Goal: Task Accomplishment & Management: Use online tool/utility

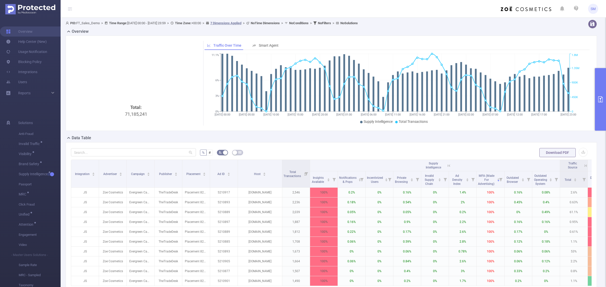
click at [603, 96] on button "primary" at bounding box center [600, 99] width 11 height 63
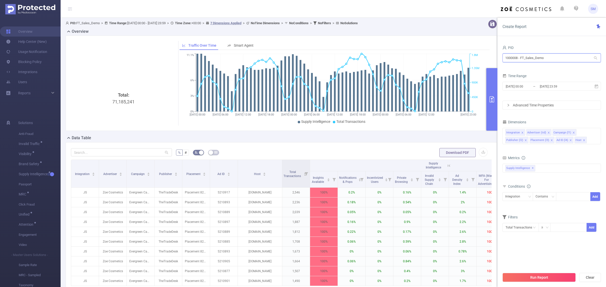
drag, startPoint x: 559, startPoint y: 59, endPoint x: 463, endPoint y: 50, distance: 95.8
click at [463, 50] on section "PID: FT_Sales_Demo > Time Range: [DATE] 00:00 - [DATE] 23:59 > Time Zone: +00:0…" at bounding box center [333, 174] width 545 height 313
type input "lenovo"
click at [541, 68] on li "1001033 - Lenovo_Assembly_Fiducia_ANA 324K [91K rows]" at bounding box center [551, 68] width 98 height 8
click at [534, 88] on input "[DATE] 00:00" at bounding box center [525, 86] width 41 height 7
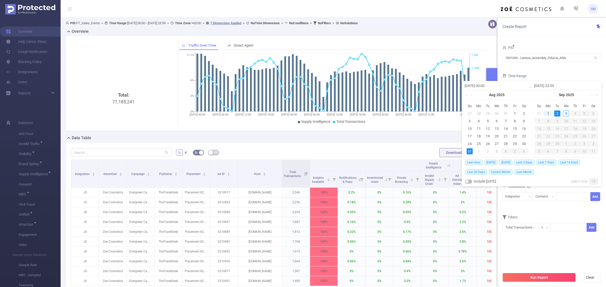
click at [540, 72] on form "PID 1001033 - Lenovo_Assembly_Fiducia_ANA 1001033 - Lenovo_Assembly_Fiducia_ANA…" at bounding box center [551, 77] width 98 height 66
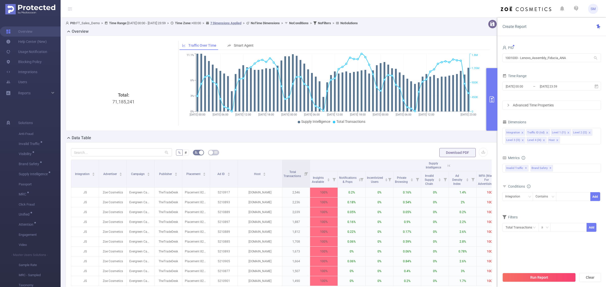
click at [540, 72] on form "PID 1001033 - Lenovo_Assembly_Fiducia_ANA 1001033 - Lenovo_Assembly_Fiducia_ANA…" at bounding box center [551, 77] width 98 height 66
click at [536, 85] on input "[DATE] 00:00" at bounding box center [525, 86] width 41 height 7
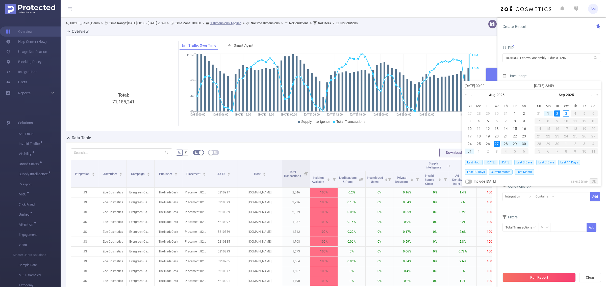
click at [553, 162] on span "Last 7 Days" at bounding box center [546, 163] width 20 height 6
type input "[DATE] 00:00"
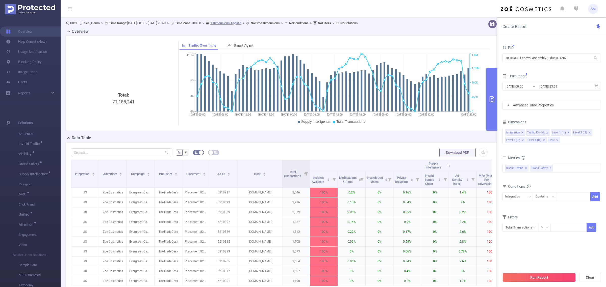
click at [581, 157] on div "Metrics" at bounding box center [551, 158] width 98 height 8
click at [553, 279] on button "Run Report" at bounding box center [538, 277] width 73 height 9
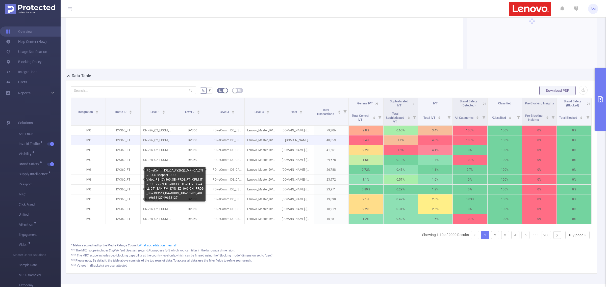
scroll to position [63, 0]
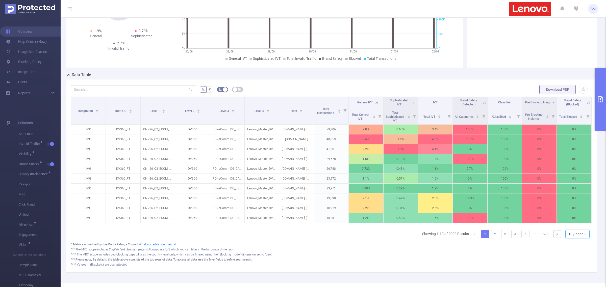
click at [572, 238] on div "10 / page" at bounding box center [575, 234] width 15 height 8
click at [574, 207] on li "20 / page" at bounding box center [572, 207] width 24 height 8
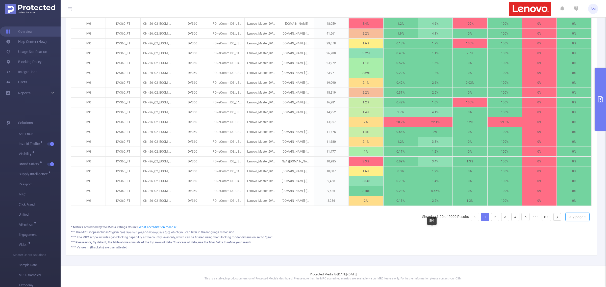
scroll to position [185, 0]
click at [568, 218] on div "20 / page" at bounding box center [575, 217] width 15 height 8
click at [571, 202] on li "40 / page" at bounding box center [572, 206] width 24 height 8
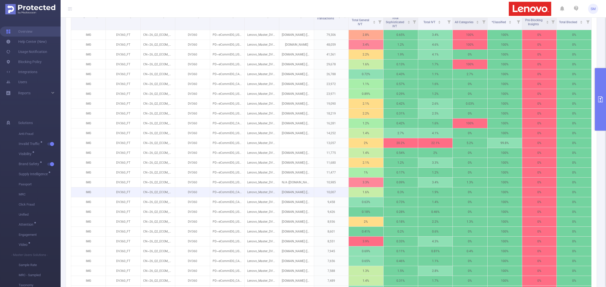
scroll to position [0, 0]
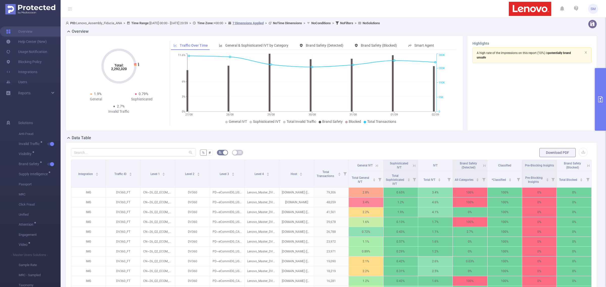
click at [599, 99] on icon "primary" at bounding box center [600, 99] width 6 height 6
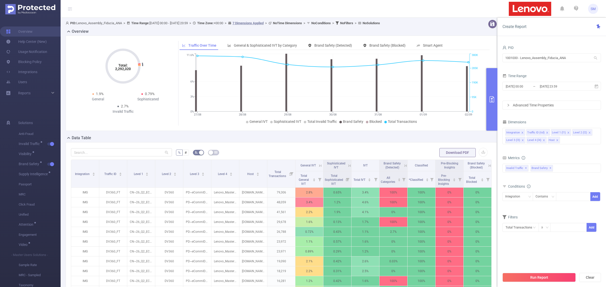
click at [545, 248] on section "PID 1001033 - Lenovo_Assembly_Fiducia_ANA 1001033 - Lenovo_Assembly_Fiducia_ANA…" at bounding box center [551, 156] width 98 height 225
click at [490, 99] on icon "primary" at bounding box center [492, 99] width 6 height 6
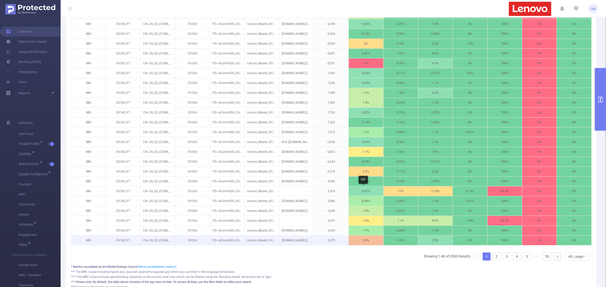
scroll to position [383, 0]
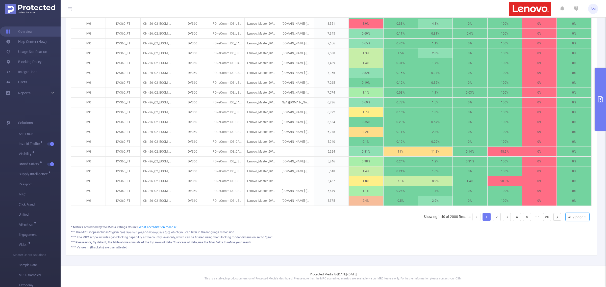
click at [583, 216] on icon "icon: down" at bounding box center [584, 217] width 3 height 3
click at [577, 211] on li "50 / page" at bounding box center [572, 215] width 24 height 8
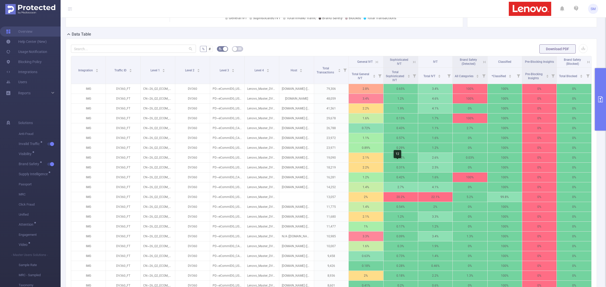
scroll to position [0, 0]
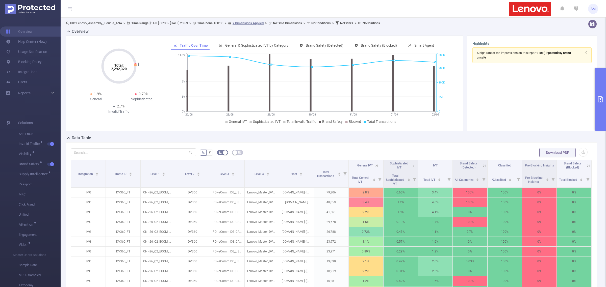
click at [596, 99] on button "primary" at bounding box center [600, 99] width 11 height 63
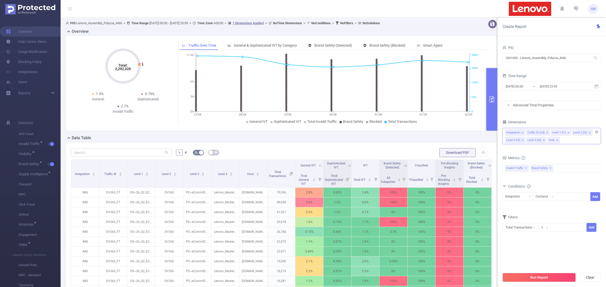
click at [556, 140] on icon "icon: close" at bounding box center [557, 140] width 2 height 2
click at [543, 141] on icon "icon: close" at bounding box center [543, 140] width 3 height 3
click at [521, 141] on icon "icon: close" at bounding box center [522, 140] width 3 height 3
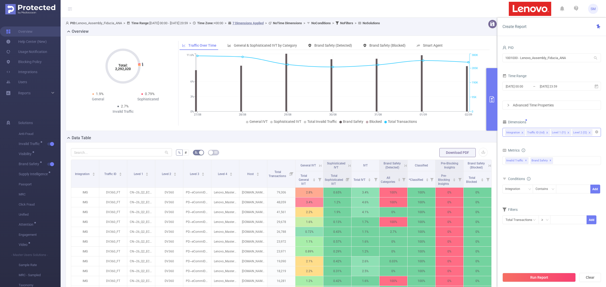
click at [589, 133] on icon "icon: close" at bounding box center [589, 132] width 3 height 3
click at [576, 122] on div "Dimensions" at bounding box center [551, 123] width 98 height 8
click at [521, 133] on icon "icon: close" at bounding box center [522, 132] width 3 height 3
click at [553, 129] on div "Traffic ID (tid) Level 1 (l1)" at bounding box center [551, 132] width 93 height 8
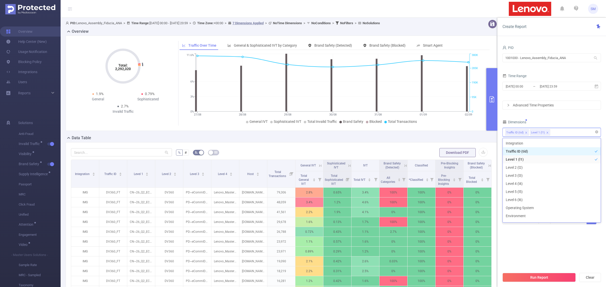
scroll to position [9, 0]
click at [531, 155] on li "Level 2 (l2)" at bounding box center [551, 158] width 98 height 8
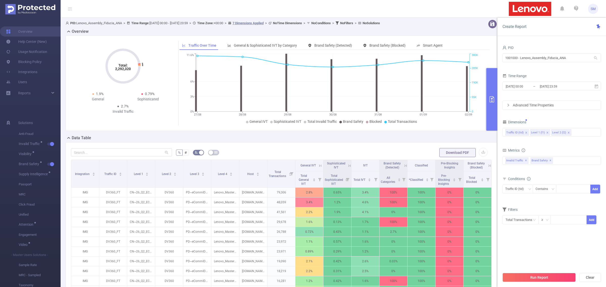
click at [559, 127] on div "Traffic ID (tid) Level 1 (l1) Level 2 (l2)" at bounding box center [551, 133] width 98 height 12
click at [564, 275] on button "Run Report" at bounding box center [538, 277] width 73 height 9
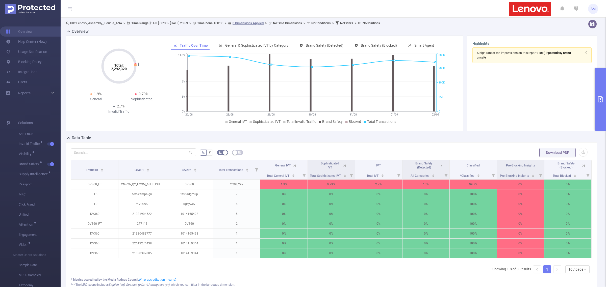
click at [542, 87] on section "A high rate of the impressions on this report (10%) is potentially brand unsafe" at bounding box center [531, 86] width 119 height 78
click at [573, 117] on section "A high rate of the impressions on this report (10%) is potentially brand unsafe" at bounding box center [531, 86] width 119 height 78
click at [601, 96] on icon "primary" at bounding box center [600, 99] width 6 height 6
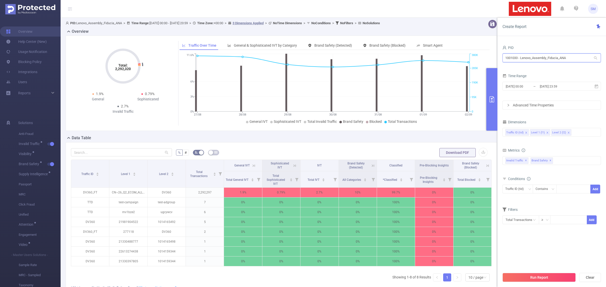
drag, startPoint x: 571, startPoint y: 58, endPoint x: 492, endPoint y: 48, distance: 79.4
click at [492, 48] on section "PID: Lenovo_Assembly_Fiducia_ANA > Time Range: [DATE] 00:00 - [DATE] 23:59 > Ti…" at bounding box center [333, 172] width 545 height 309
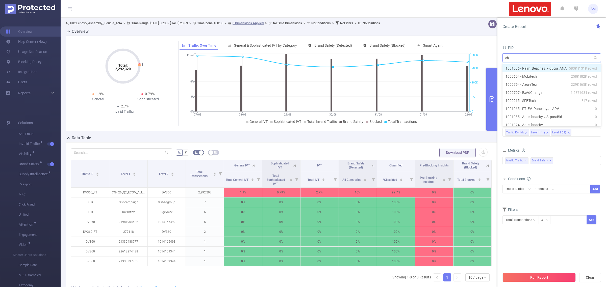
type input "c"
click at [542, 62] on input "text" at bounding box center [551, 58] width 98 height 9
type input "demo"
click at [543, 66] on li "1000008 - FT_Sales_Demo 0" at bounding box center [551, 68] width 98 height 8
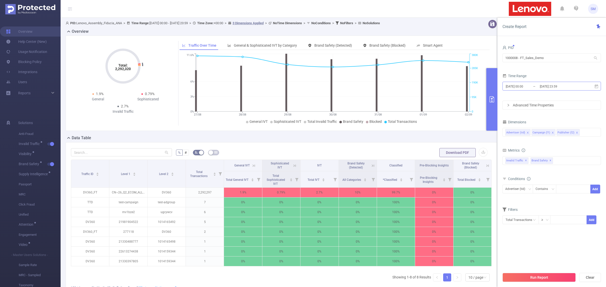
click at [548, 89] on input "[DATE] 23:59" at bounding box center [559, 86] width 41 height 7
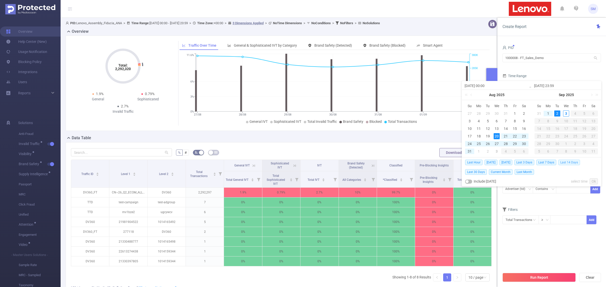
click at [571, 161] on span "Last 14 Days" at bounding box center [569, 163] width 22 height 6
type input "[DATE] 00:00"
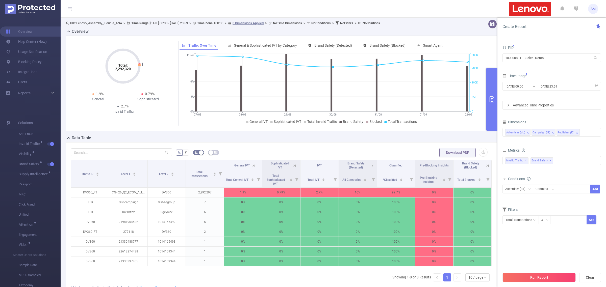
click at [566, 278] on button "Run Report" at bounding box center [538, 277] width 73 height 9
